Goal: Task Accomplishment & Management: Use online tool/utility

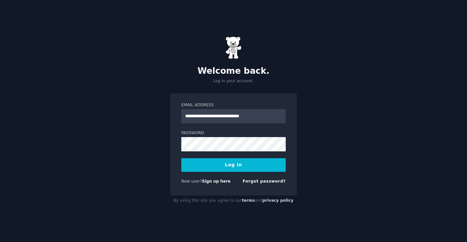
type input "**********"
click at [181, 158] on button "Log In" at bounding box center [233, 165] width 104 height 14
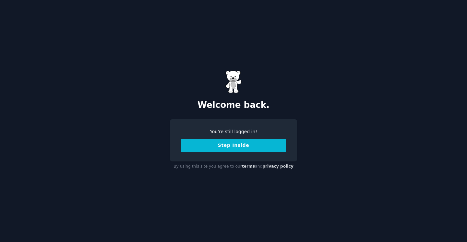
click at [227, 150] on button "Step Inside" at bounding box center [233, 145] width 104 height 14
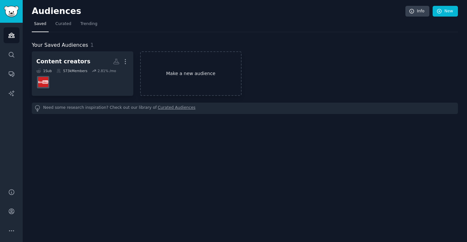
click at [178, 76] on link "Make a new audience" at bounding box center [191, 73] width 102 height 44
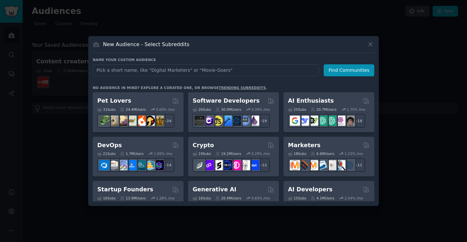
click at [184, 72] on input "text" at bounding box center [206, 70] width 226 height 12
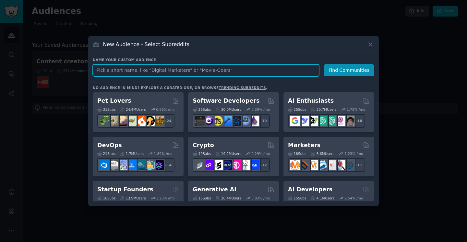
paste input "HOA transparency"
type input "HOA transparency"
click button "Find Communities" at bounding box center [349, 70] width 51 height 12
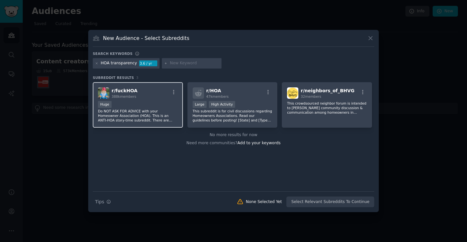
click at [160, 94] on div "r/ fuckHOA 388k members" at bounding box center [138, 92] width 80 height 11
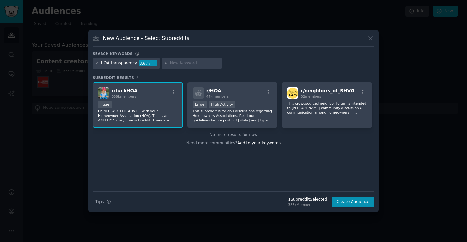
click at [413, 27] on div at bounding box center [233, 121] width 467 height 242
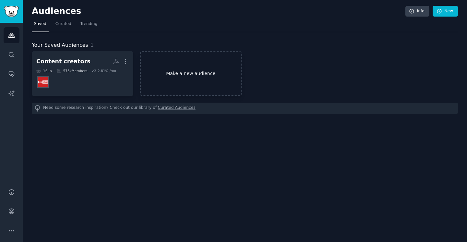
click at [185, 75] on link "Make a new audience" at bounding box center [191, 73] width 102 height 44
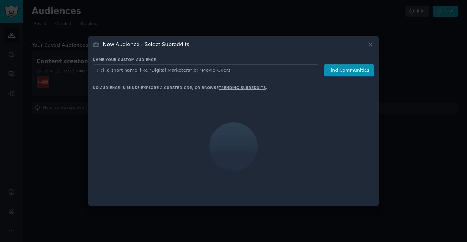
type input "HOA problems"
click button "Find Communities" at bounding box center [349, 70] width 51 height 12
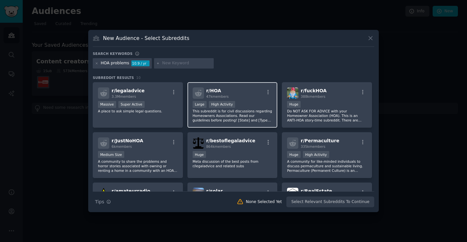
click at [204, 113] on p "This subreddit is for civil discussions regarding Homeowners Associations. Read…" at bounding box center [233, 116] width 80 height 14
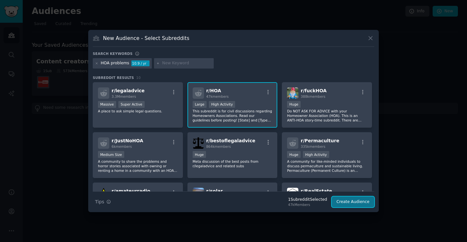
click at [339, 198] on button "Create Audience" at bounding box center [353, 201] width 43 height 11
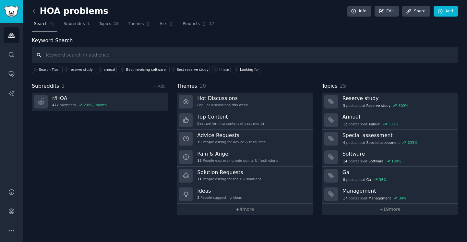
click at [221, 52] on input "text" at bounding box center [245, 55] width 426 height 17
click at [186, 50] on input "text" at bounding box center [245, 55] width 426 height 17
paste input "HOA problems"
type input "HOA problems"
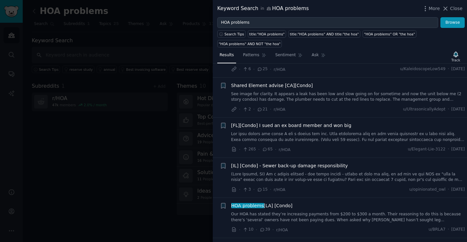
scroll to position [123, 0]
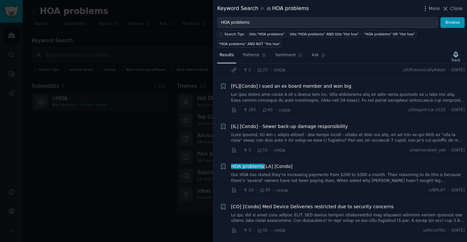
click at [144, 146] on div at bounding box center [233, 121] width 467 height 242
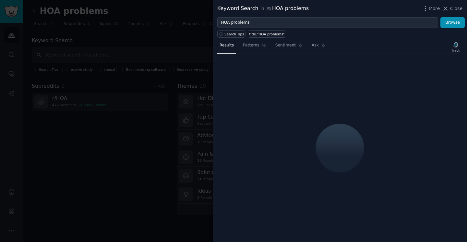
click at [95, 126] on div at bounding box center [233, 121] width 467 height 242
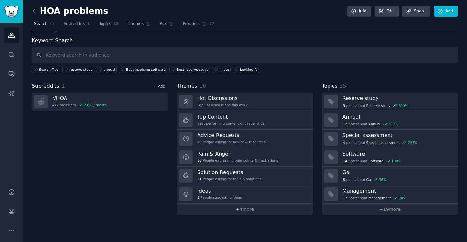
click at [159, 84] on link "+ Add" at bounding box center [159, 86] width 12 height 5
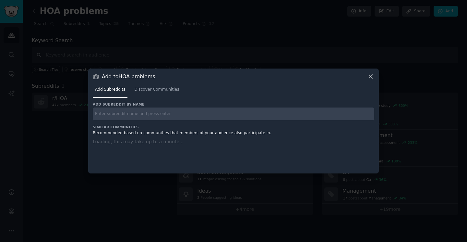
click at [126, 111] on input "text" at bounding box center [234, 113] width 282 height 13
paste input "HOA problems"
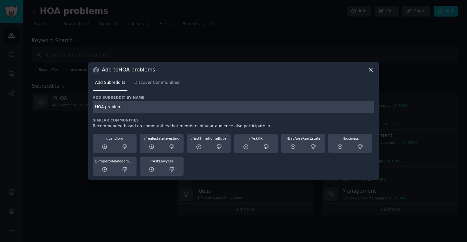
type input "HOA problems"
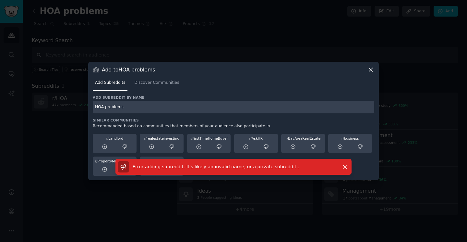
click at [106, 108] on input "HOA problems" at bounding box center [234, 107] width 282 height 13
drag, startPoint x: 130, startPoint y: 108, endPoint x: 85, endPoint y: 107, distance: 44.4
click at [85, 107] on div "​ Add to HOA problems Add Subreddits Discover Communities Add subreddit by name…" at bounding box center [233, 121] width 463 height 242
click at [144, 82] on span "Discover Communities" at bounding box center [156, 83] width 45 height 6
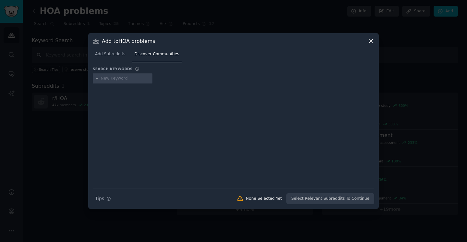
type input "HOA problems"
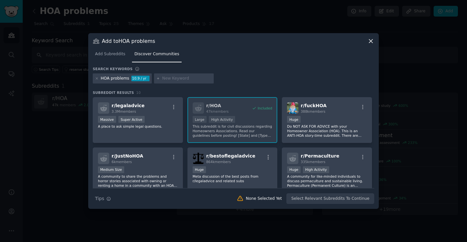
click at [169, 79] on input "text" at bounding box center [186, 79] width 49 height 6
paste input "HOA rules"
type input "HOA rules"
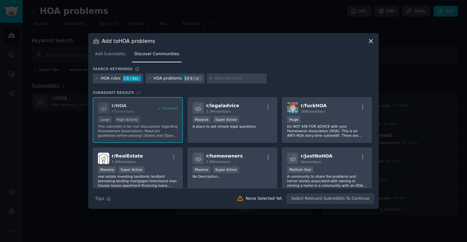
paste input "Bad HOA"
type input "Bad HOA"
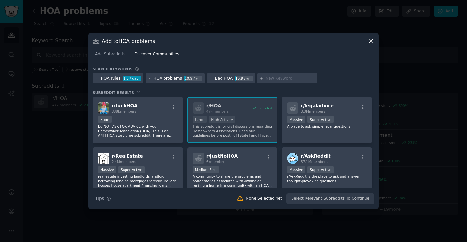
paste input "Condo living"
type input "Condo living"
click at [316, 79] on div "HOA rules 1.8 / day HOA problems 10.9 / yr Bad HOA 10.9 / yr Condo living" at bounding box center [234, 79] width 282 height 13
click at [98, 78] on icon at bounding box center [97, 79] width 4 height 4
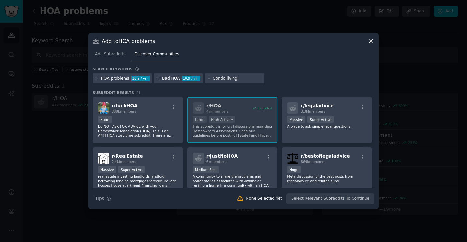
click at [282, 77] on div "HOA problems 10.9 / yr Bad HOA 10.9 / yr Condo living" at bounding box center [234, 79] width 282 height 13
click at [119, 53] on span "Add Subreddits" at bounding box center [110, 54] width 30 height 6
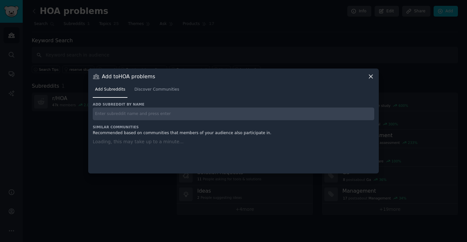
click at [142, 54] on div at bounding box center [233, 121] width 467 height 242
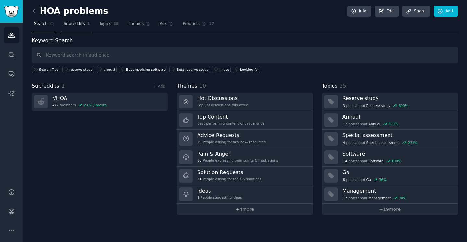
click at [70, 26] on span "Subreddits" at bounding box center [74, 24] width 21 height 6
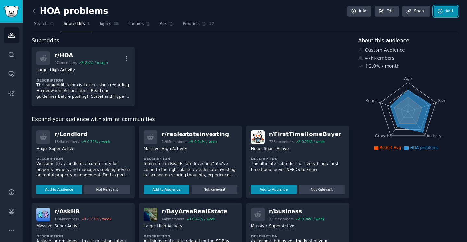
click at [445, 15] on link "Add" at bounding box center [446, 11] width 24 height 11
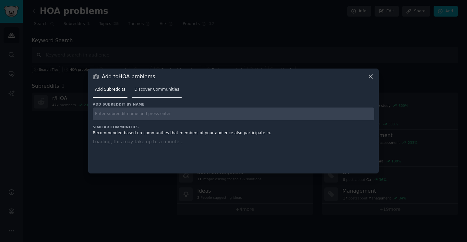
click at [159, 90] on span "Discover Communities" at bounding box center [156, 90] width 45 height 6
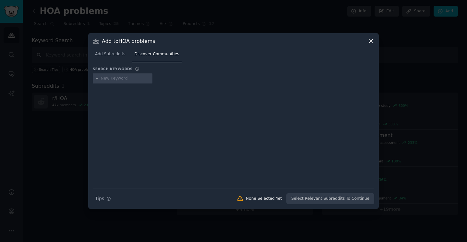
type input "Community association"
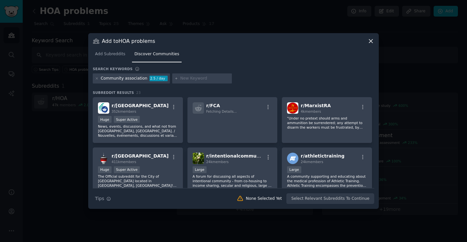
click at [370, 40] on icon at bounding box center [371, 41] width 4 height 4
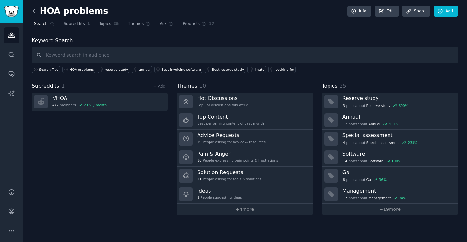
click at [37, 13] on icon at bounding box center [34, 11] width 7 height 7
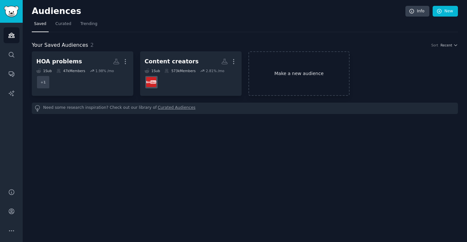
click at [299, 78] on link "Make a new audience" at bounding box center [299, 73] width 102 height 44
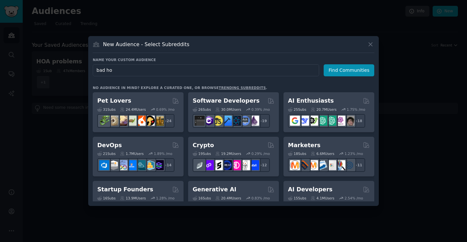
type input "bad hoa"
click button "Find Communities" at bounding box center [349, 70] width 51 height 12
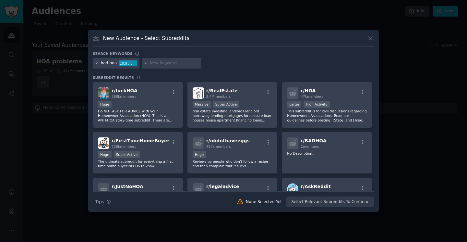
click at [98, 63] on icon at bounding box center [97, 64] width 4 height 4
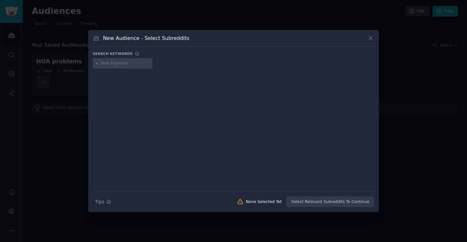
click at [128, 65] on input "text" at bounding box center [125, 63] width 49 height 6
type input "homeowner association"
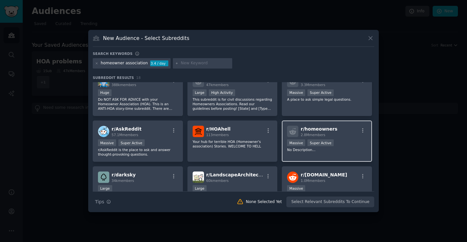
scroll to position [14, 0]
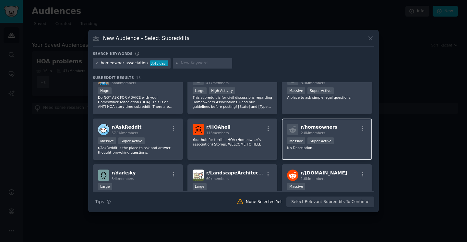
click at [353, 147] on p "No Description..." at bounding box center [327, 147] width 80 height 5
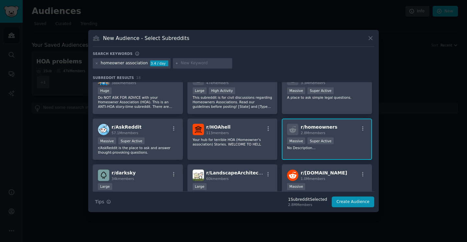
scroll to position [0, 0]
